Goal: Navigation & Orientation: Find specific page/section

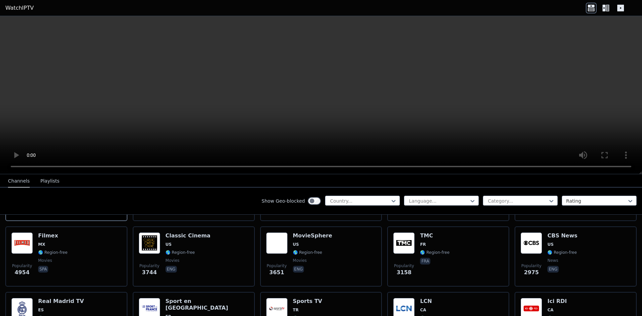
scroll to position [167, 0]
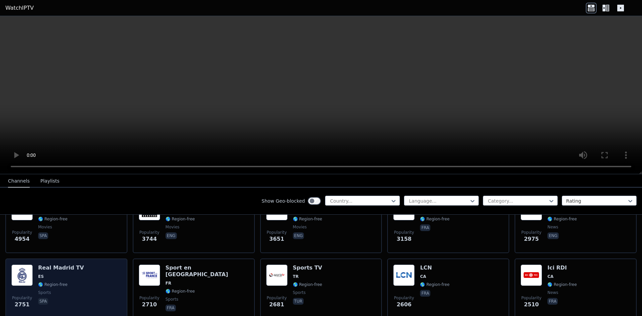
click at [108, 292] on div "Popularity 2751 Real Madrid TV ES 🌎 Region-free sports spa" at bounding box center [66, 288] width 110 height 48
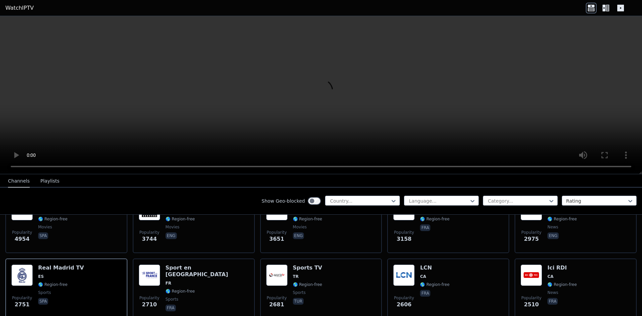
scroll to position [0, 0]
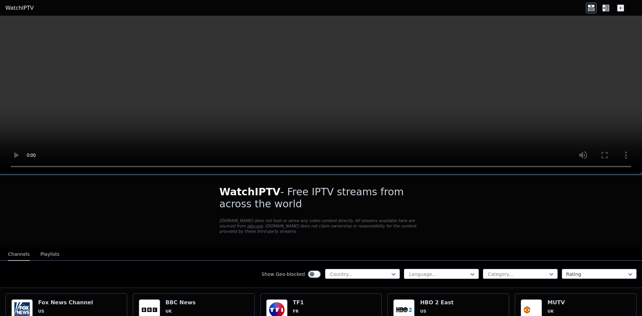
click at [445, 271] on div at bounding box center [438, 274] width 61 height 7
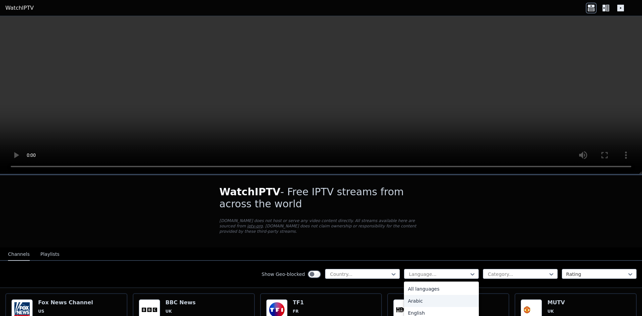
click at [415, 300] on div "Arabic" at bounding box center [441, 301] width 75 height 12
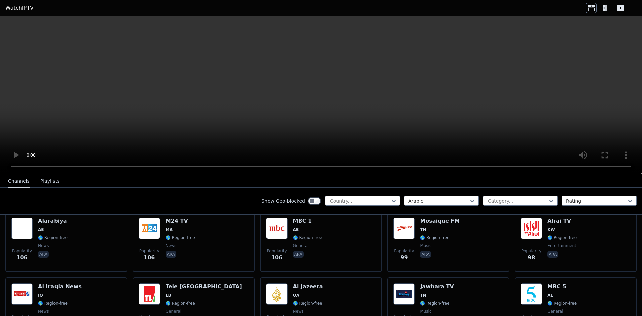
scroll to position [836, 0]
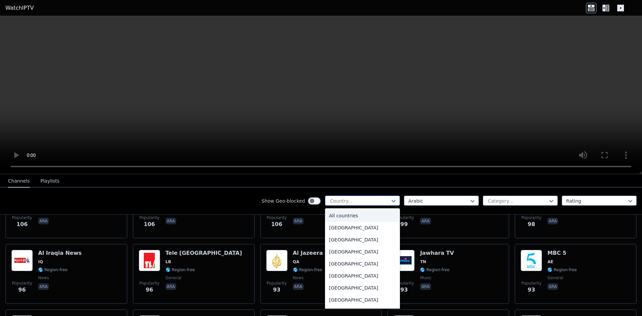
click at [368, 202] on div at bounding box center [359, 201] width 61 height 7
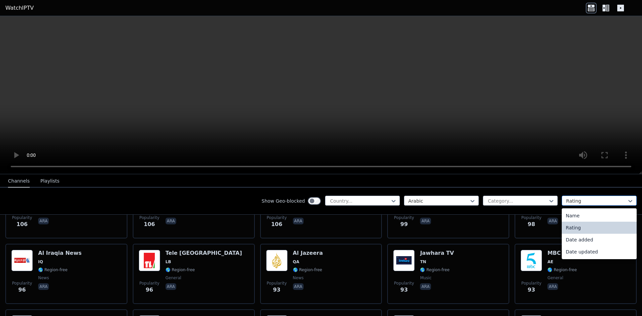
click at [571, 196] on div "Rating" at bounding box center [599, 201] width 75 height 10
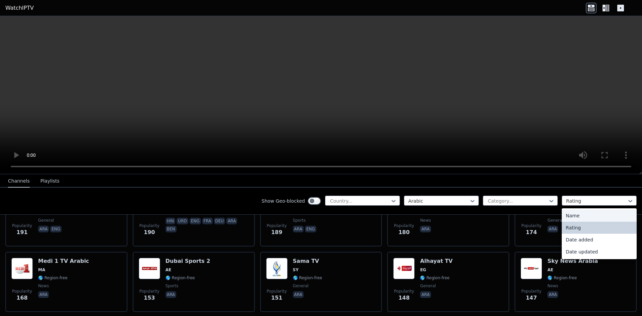
scroll to position [234, 0]
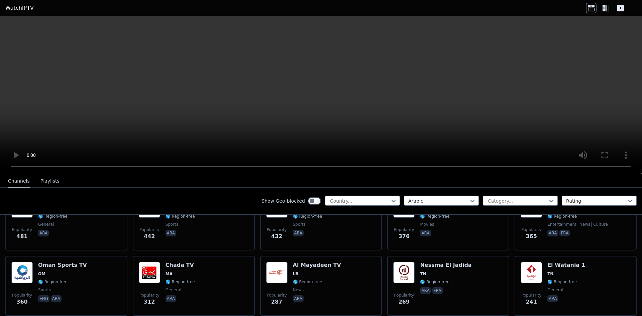
click at [61, 181] on nav "Channels Playlists" at bounding box center [321, 180] width 642 height 13
click at [51, 182] on button "Playlists" at bounding box center [49, 181] width 19 height 13
